Goal: Navigation & Orientation: Find specific page/section

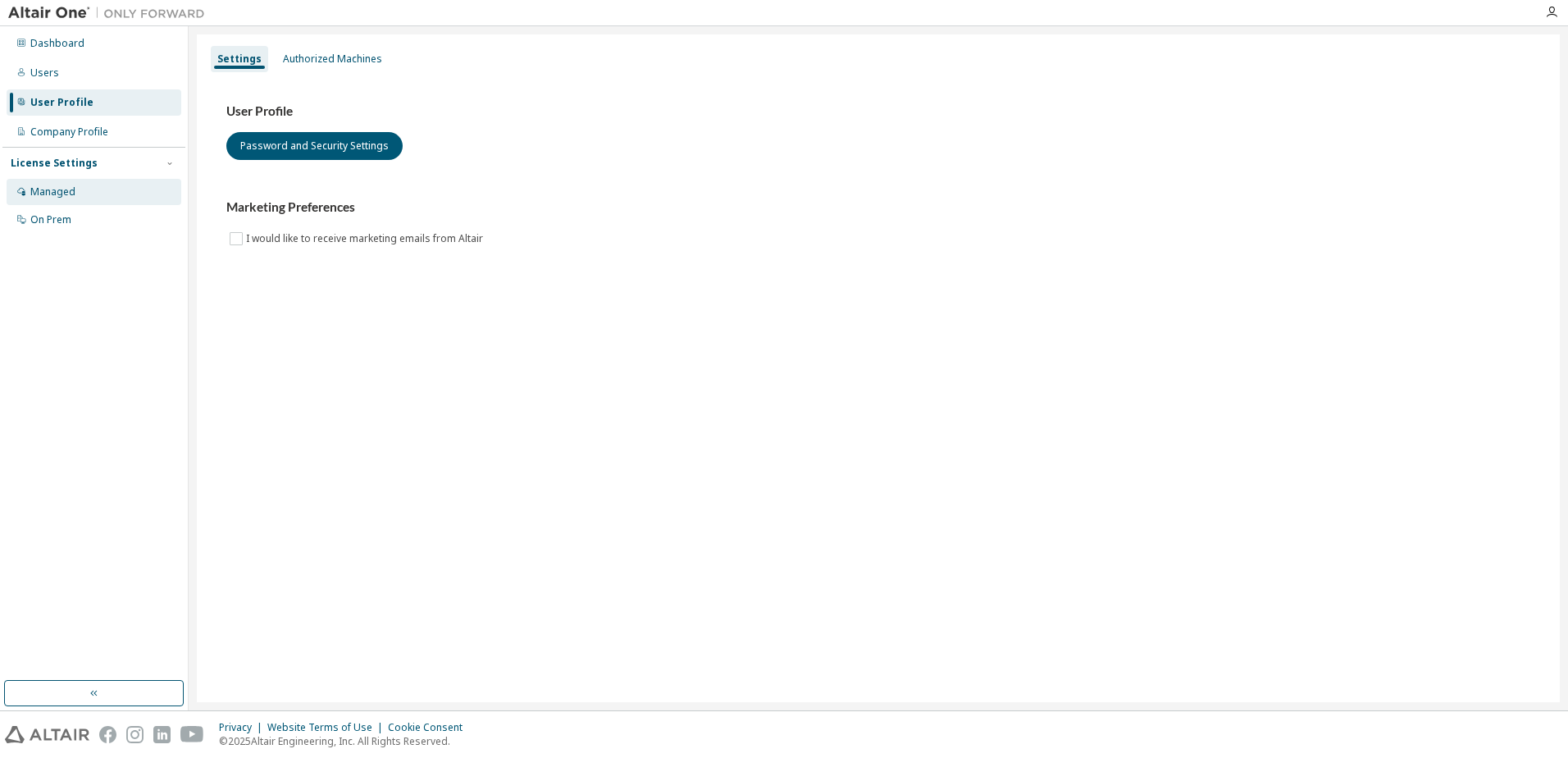
click at [52, 197] on div "Managed" at bounding box center [52, 192] width 45 height 13
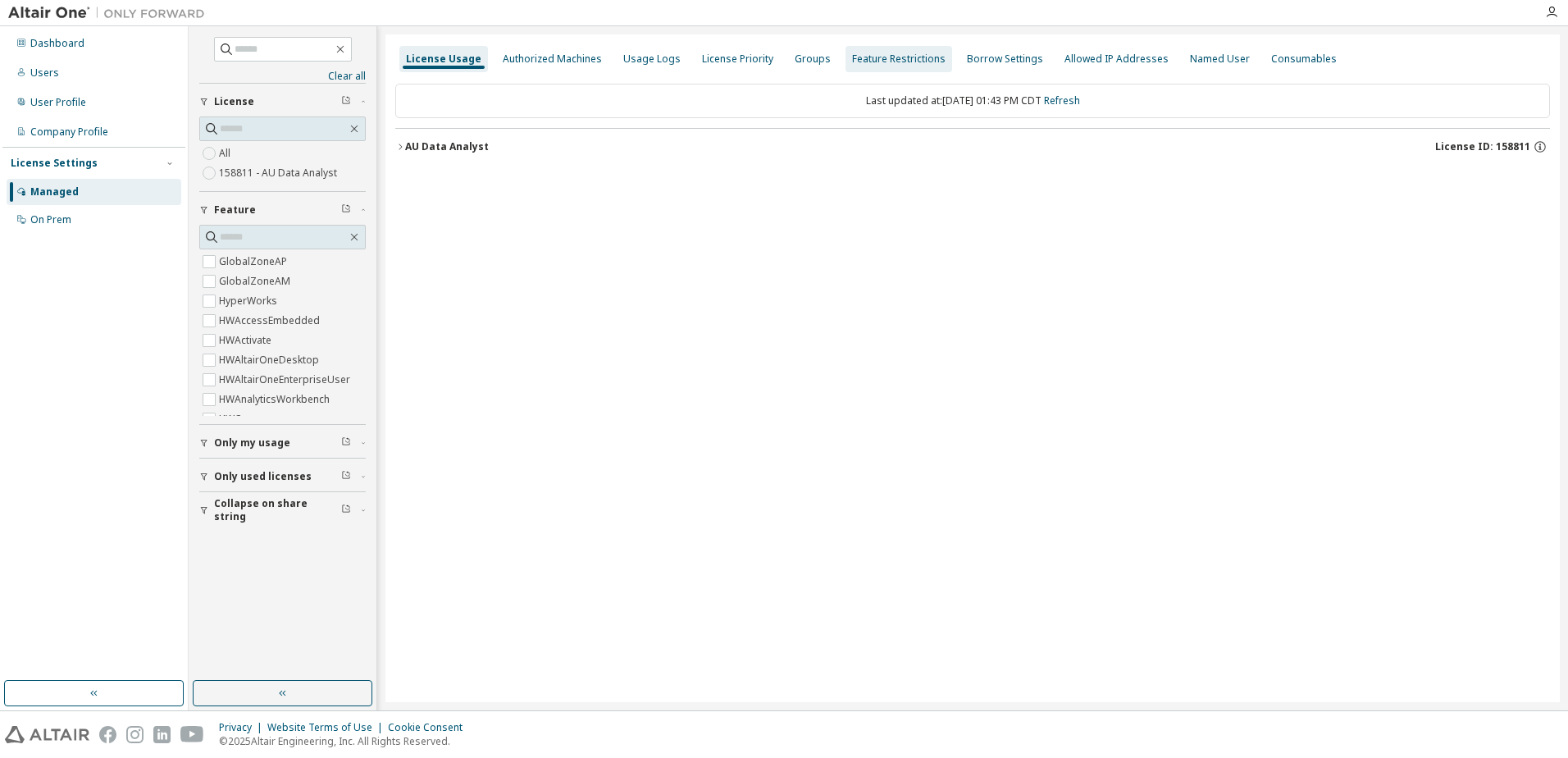
click at [730, 52] on div "License Priority" at bounding box center [737, 59] width 71 height 13
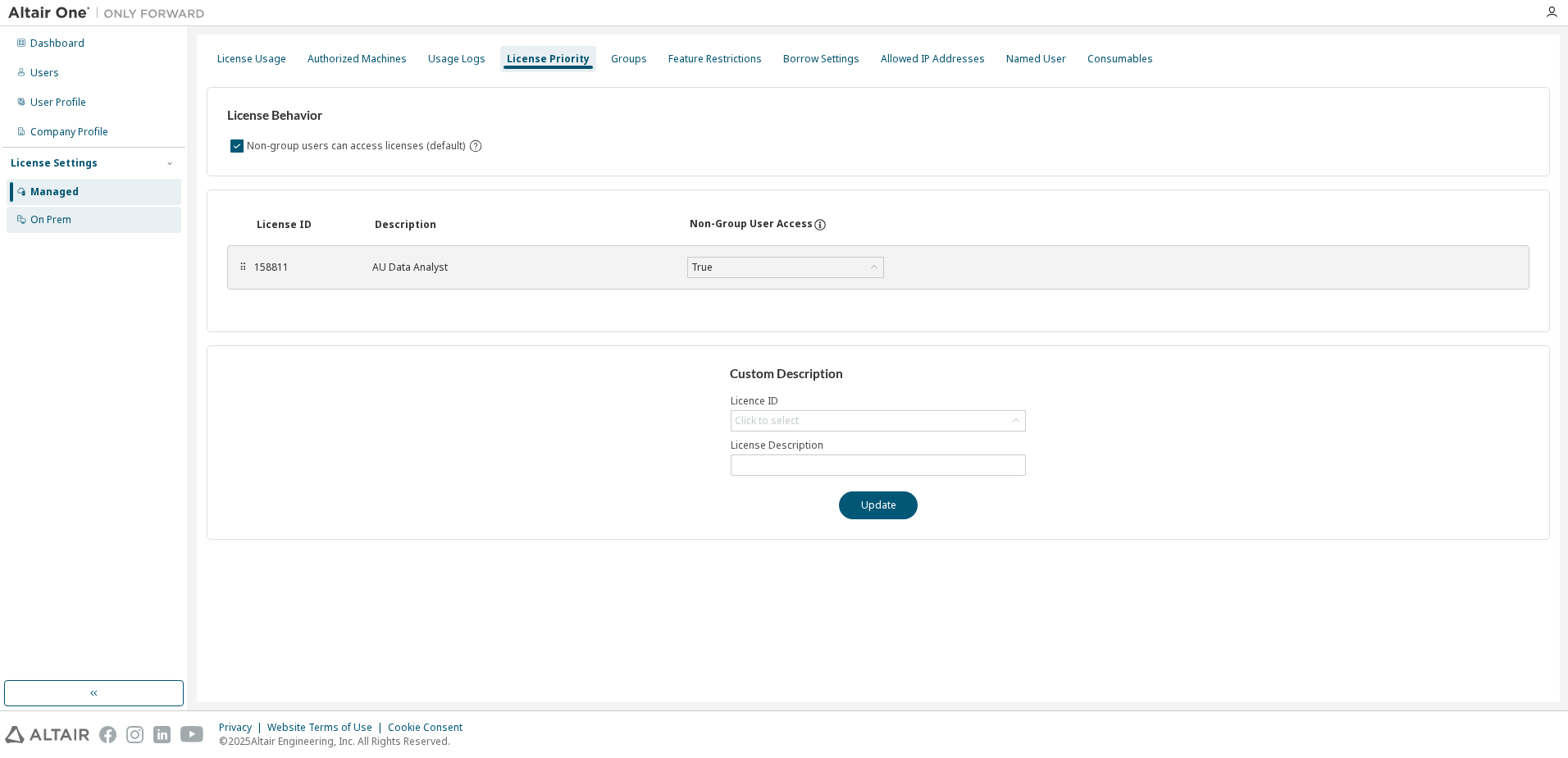
click at [112, 220] on div "On Prem" at bounding box center [93, 220] width 175 height 27
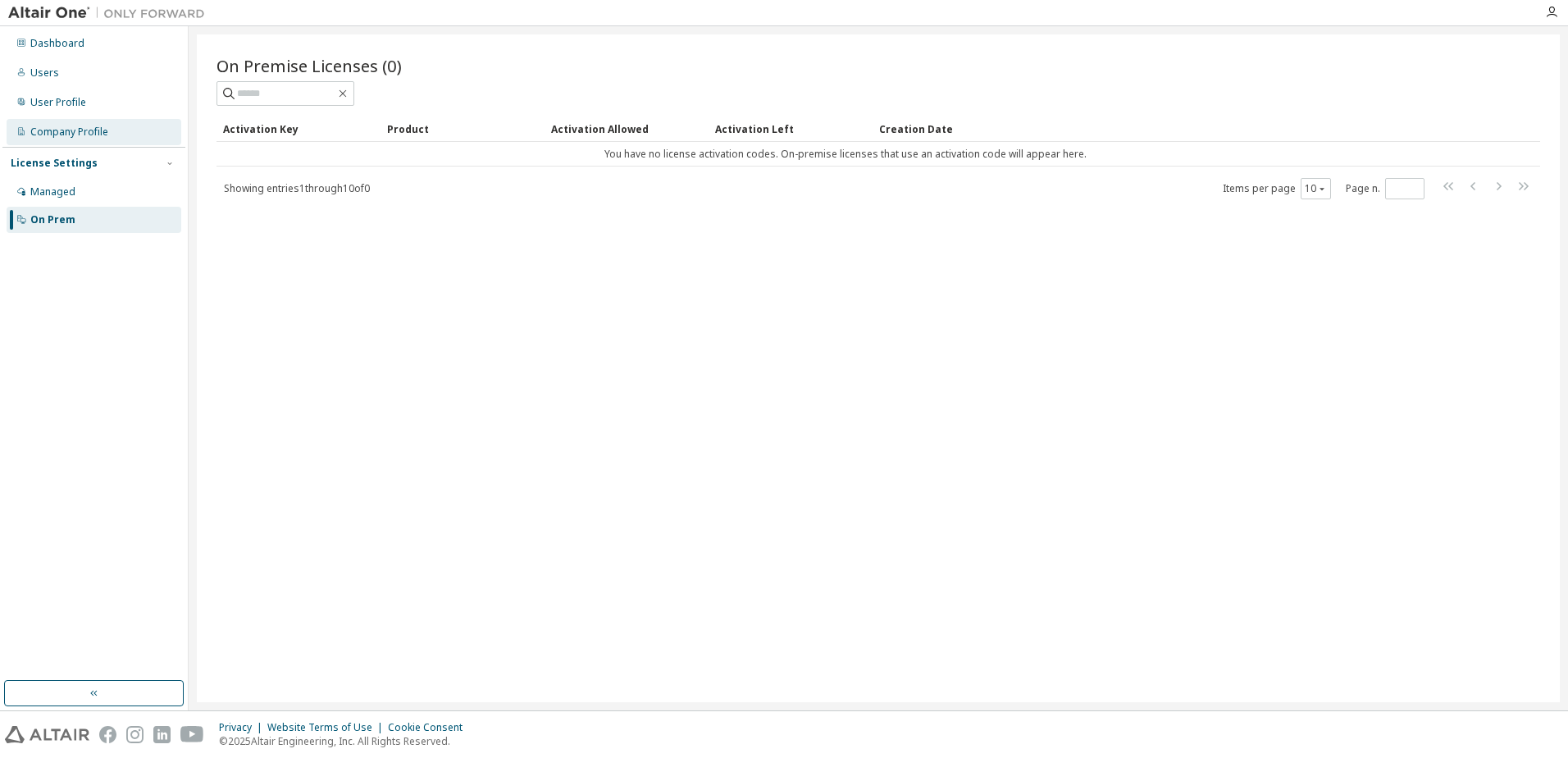
click at [97, 127] on div "Company Profile" at bounding box center [69, 132] width 78 height 13
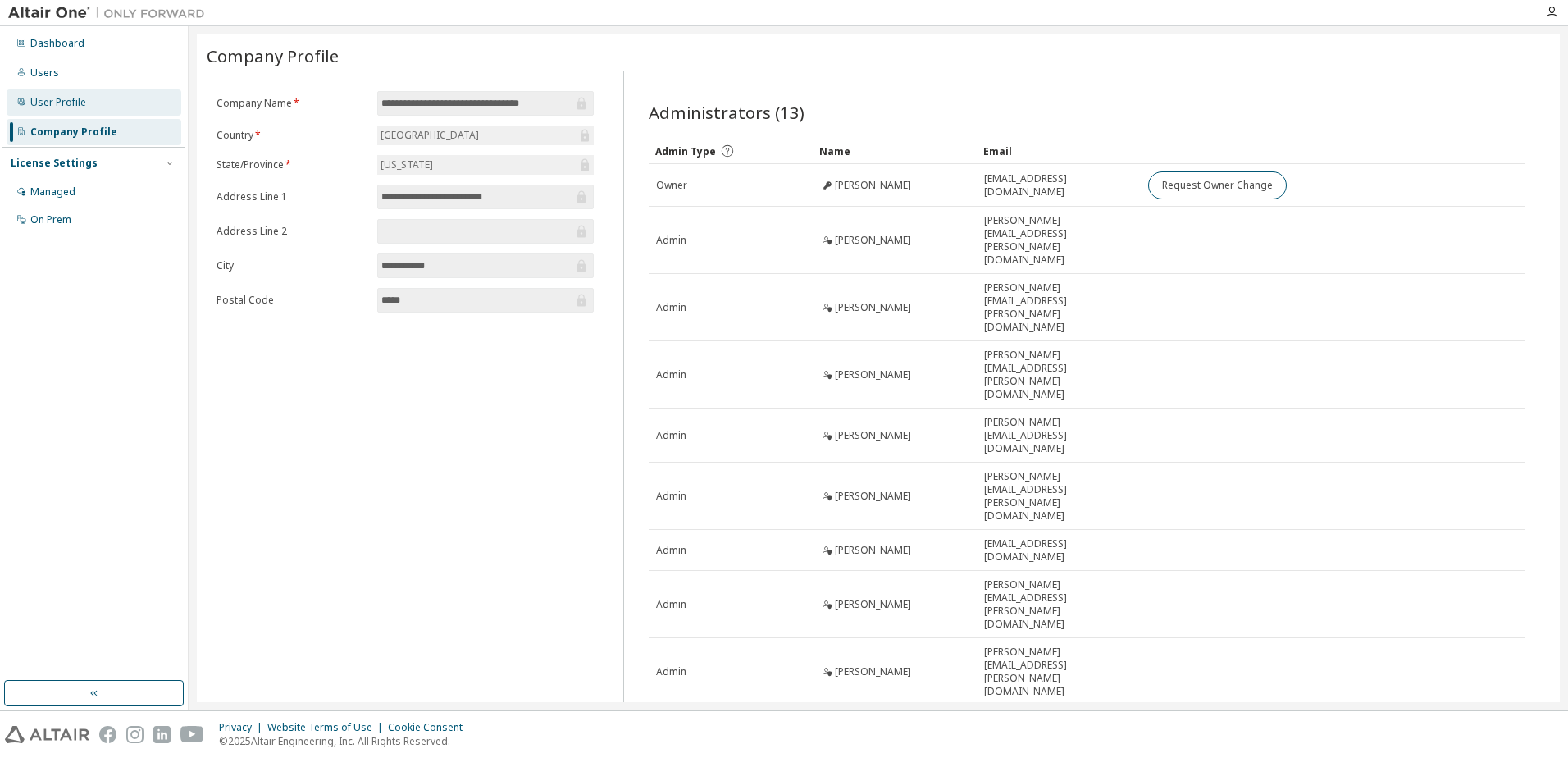
click at [67, 103] on div "User Profile" at bounding box center [58, 102] width 56 height 13
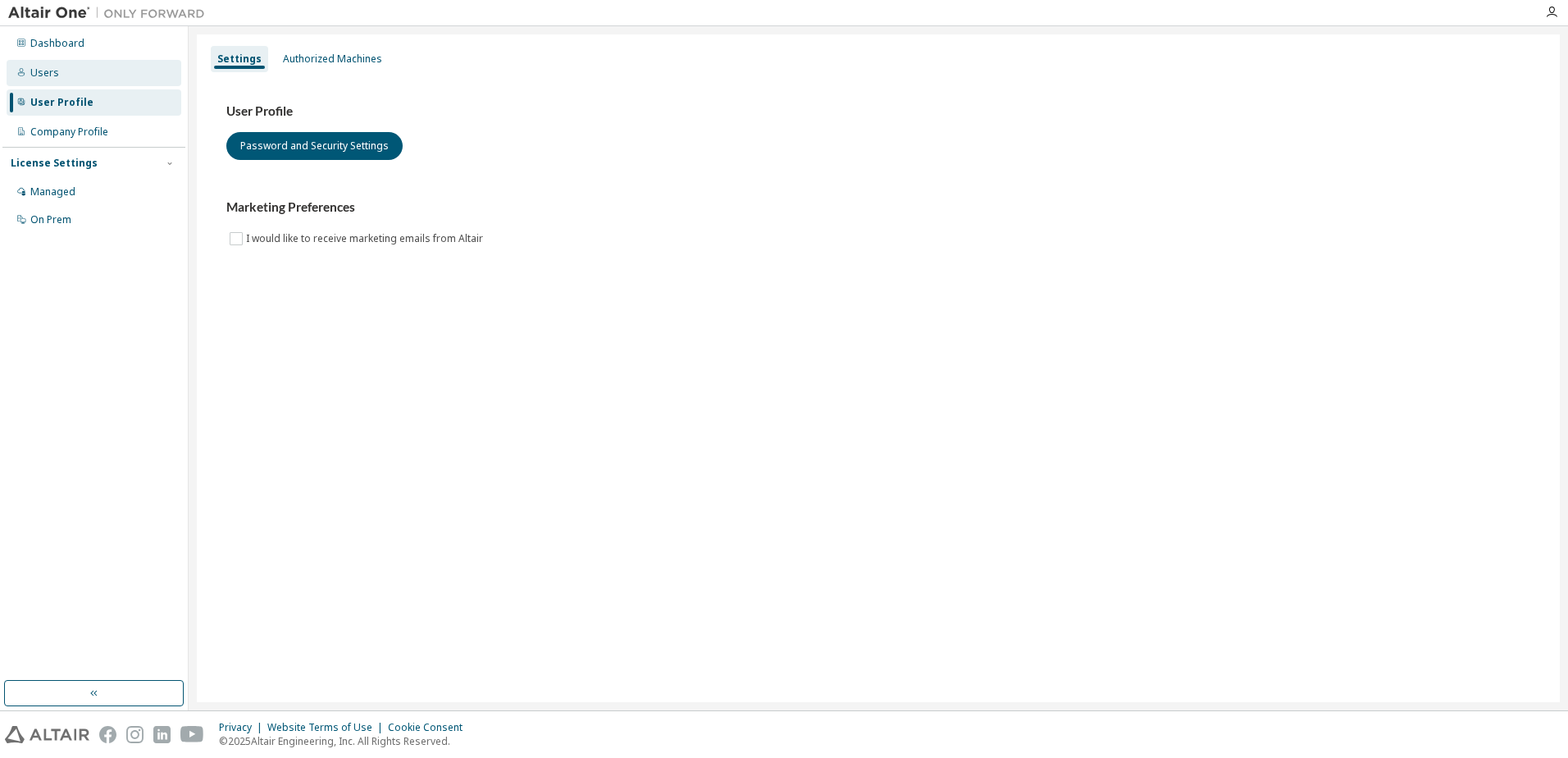
click at [51, 73] on div "Users" at bounding box center [44, 73] width 28 height 13
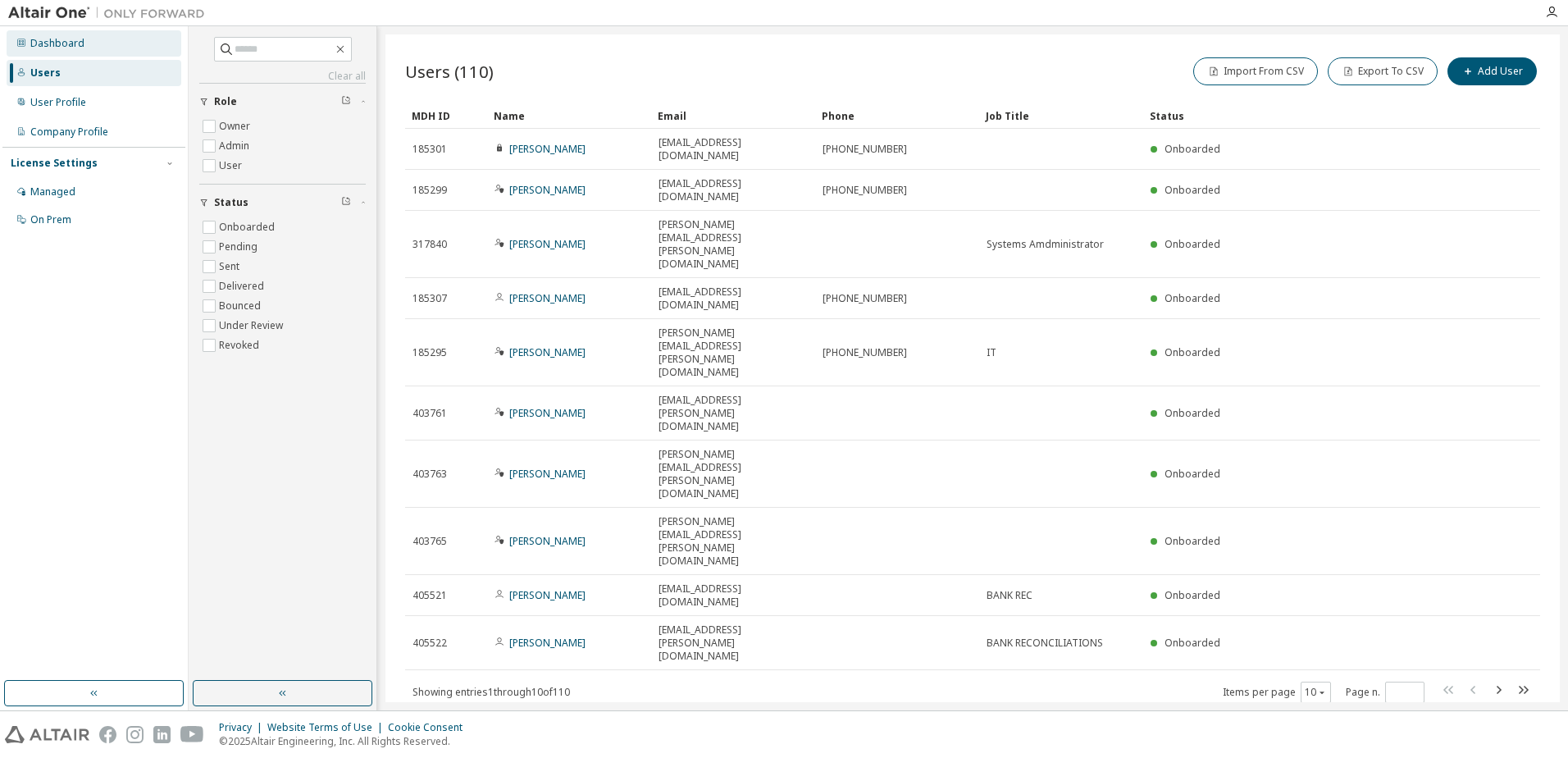
click at [57, 48] on div "Dashboard" at bounding box center [57, 44] width 54 height 13
